Goal: Entertainment & Leisure: Browse casually

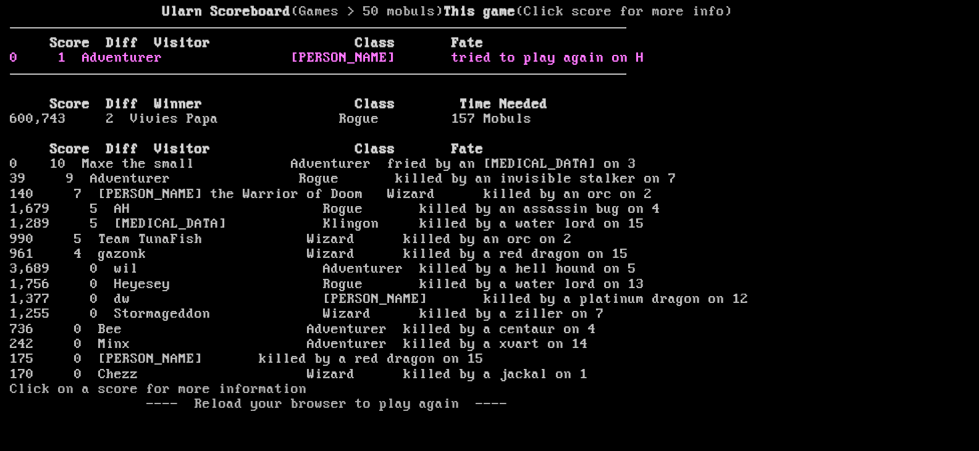
click at [503, 65] on link "0 1 Adventurer Rambo tried to play again on H" at bounding box center [327, 58] width 634 height 15
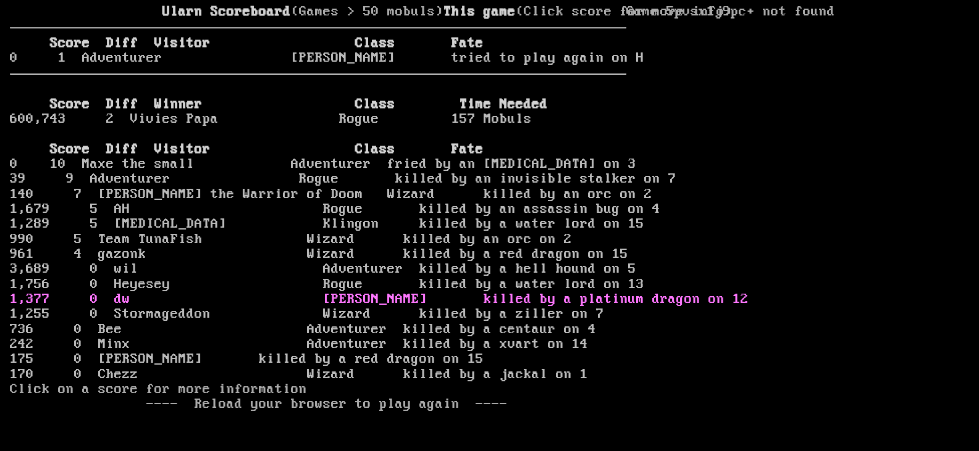
scroll to position [6, 0]
click at [271, 433] on help at bounding box center [489, 437] width 959 height 18
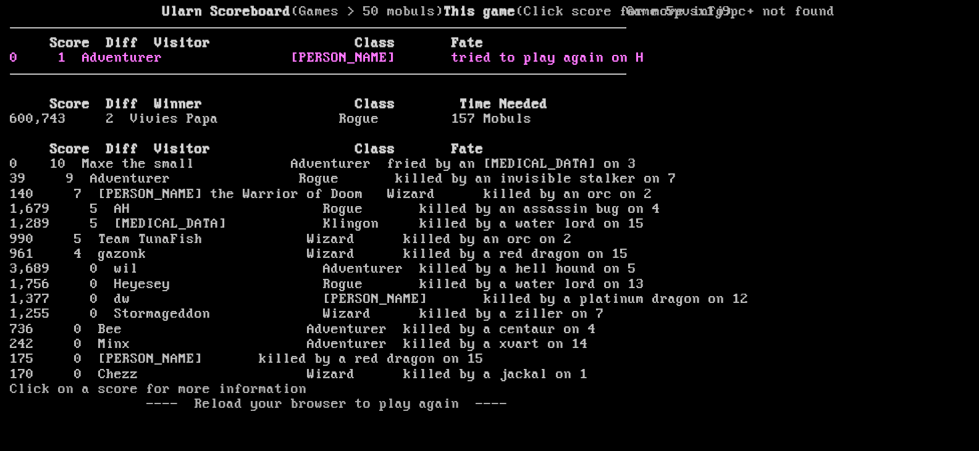
click at [206, 65] on link "0 1 Adventurer Rambo tried to play again on H" at bounding box center [327, 58] width 634 height 15
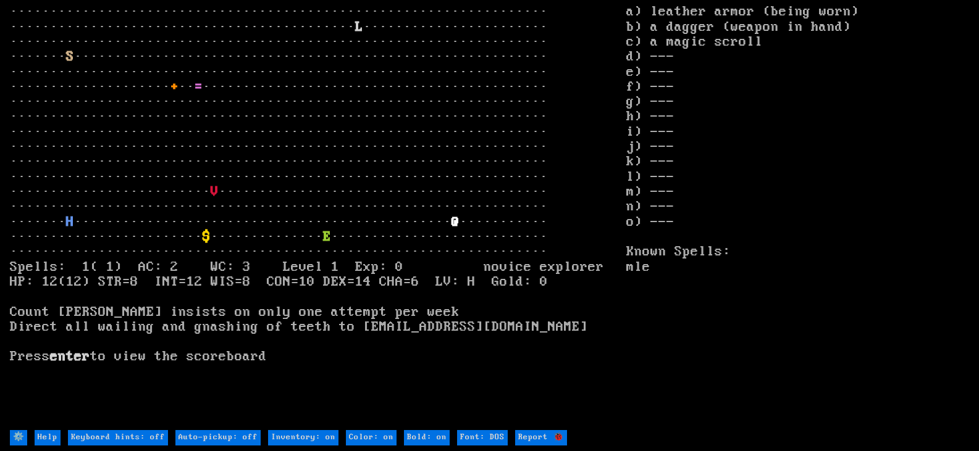
click at [491, 438] on DOS "Font: DOS" at bounding box center [482, 437] width 51 height 15
click at [497, 437] on DOS "Font: DOS" at bounding box center [482, 437] width 51 height 15
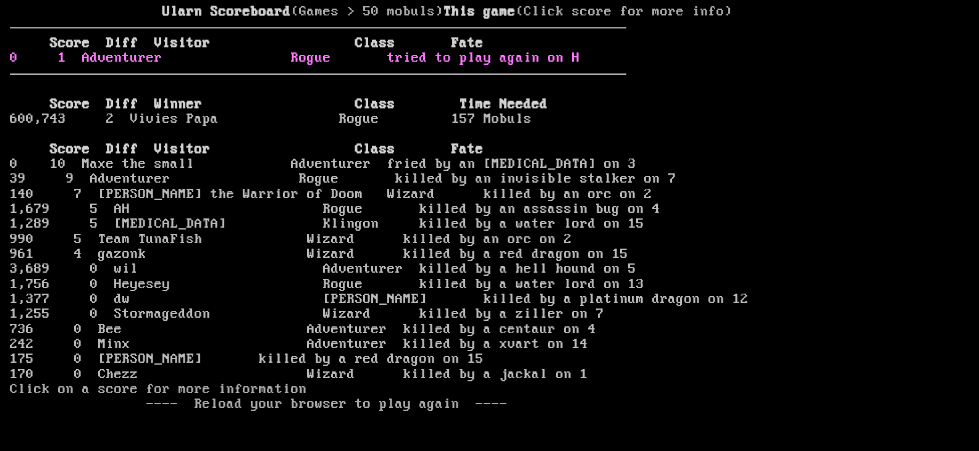
click at [198, 65] on link "0 1 Adventurer Rogue tried to play again on H" at bounding box center [295, 58] width 570 height 15
click at [166, 65] on link "0 1 hound Rogue tried to play again on H" at bounding box center [295, 58] width 570 height 15
click at [185, 65] on link "0 0 hound Rogue tried to play again on H" at bounding box center [295, 58] width 570 height 15
